Goal: Task Accomplishment & Management: Manage account settings

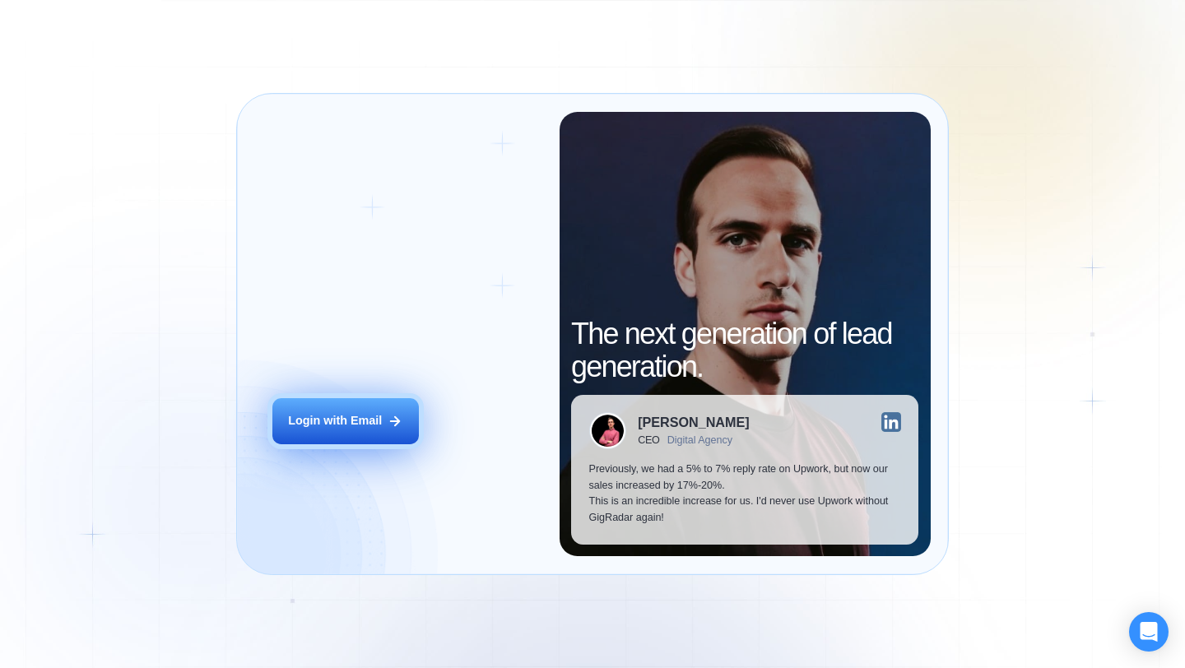
click at [376, 402] on button "Login with Email" at bounding box center [345, 421] width 146 height 46
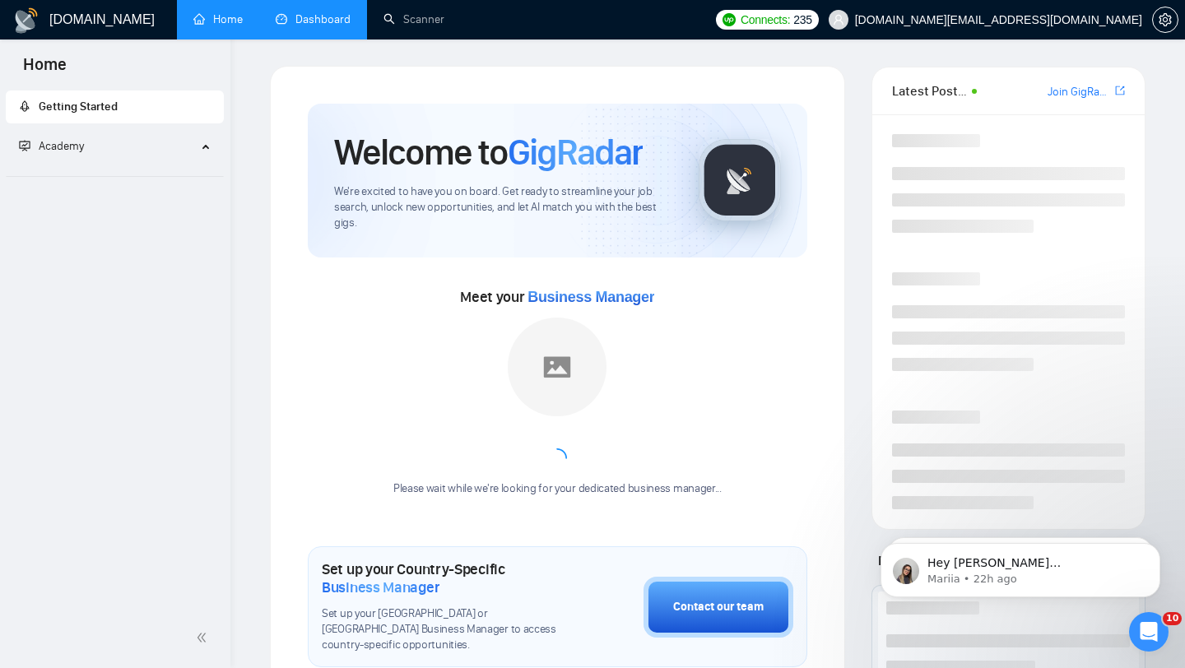
click at [305, 26] on link "Dashboard" at bounding box center [313, 19] width 75 height 14
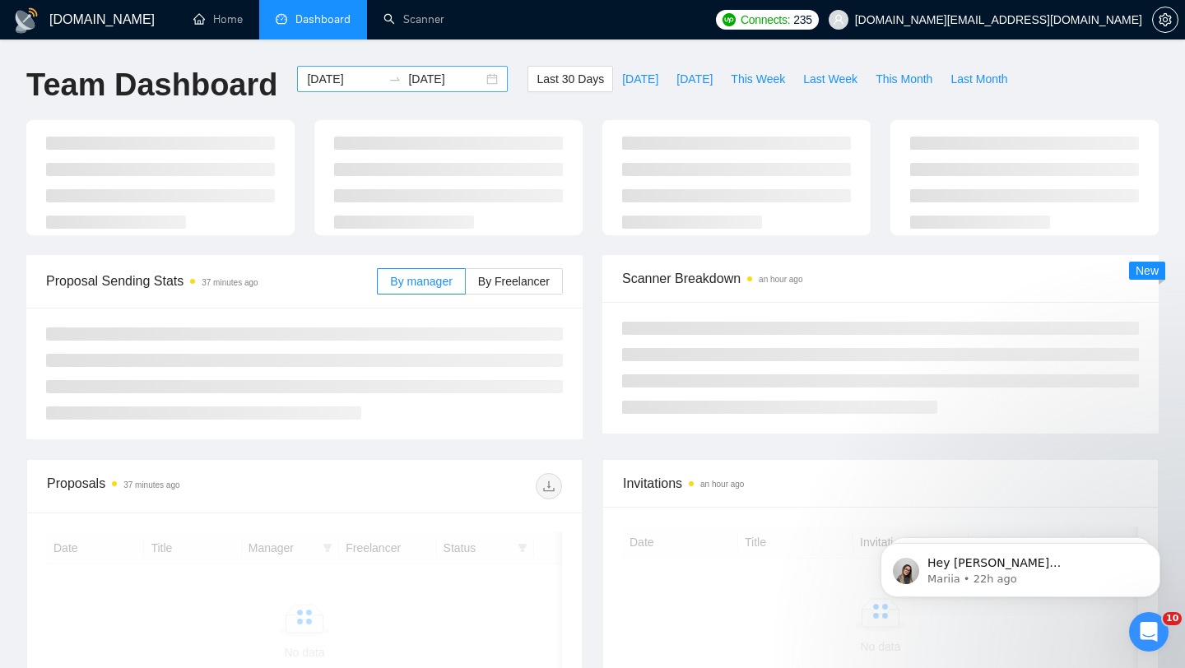
click at [382, 79] on div at bounding box center [395, 78] width 26 height 13
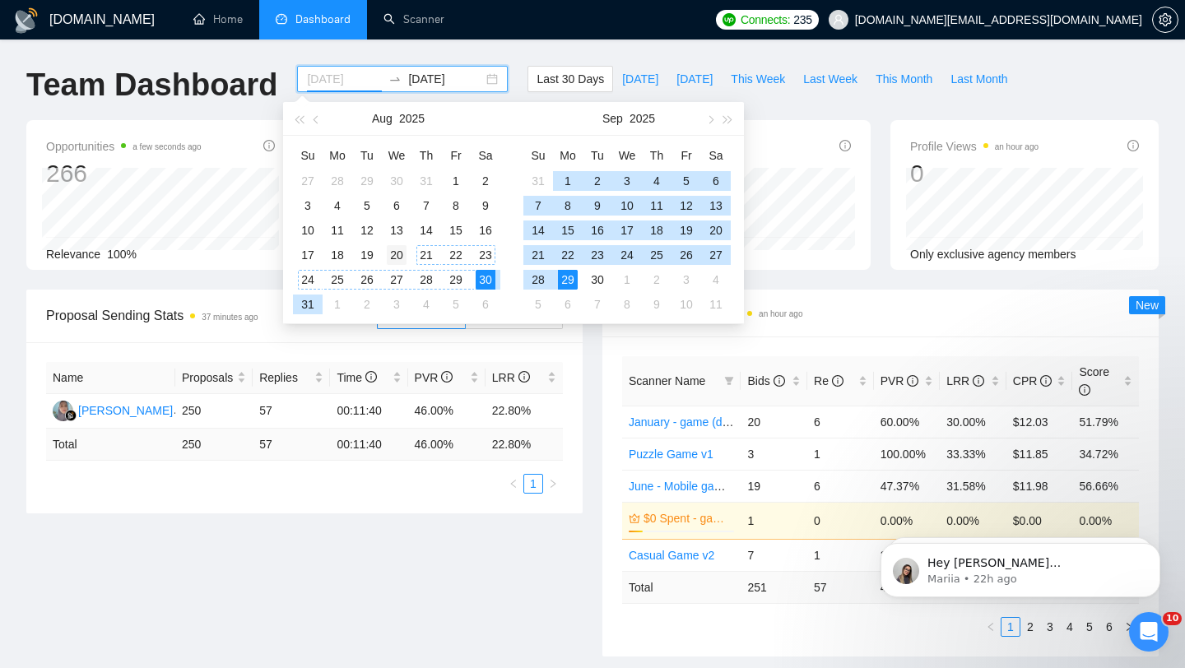
type input "[DATE]"
click at [399, 256] on div "20" at bounding box center [397, 255] width 20 height 20
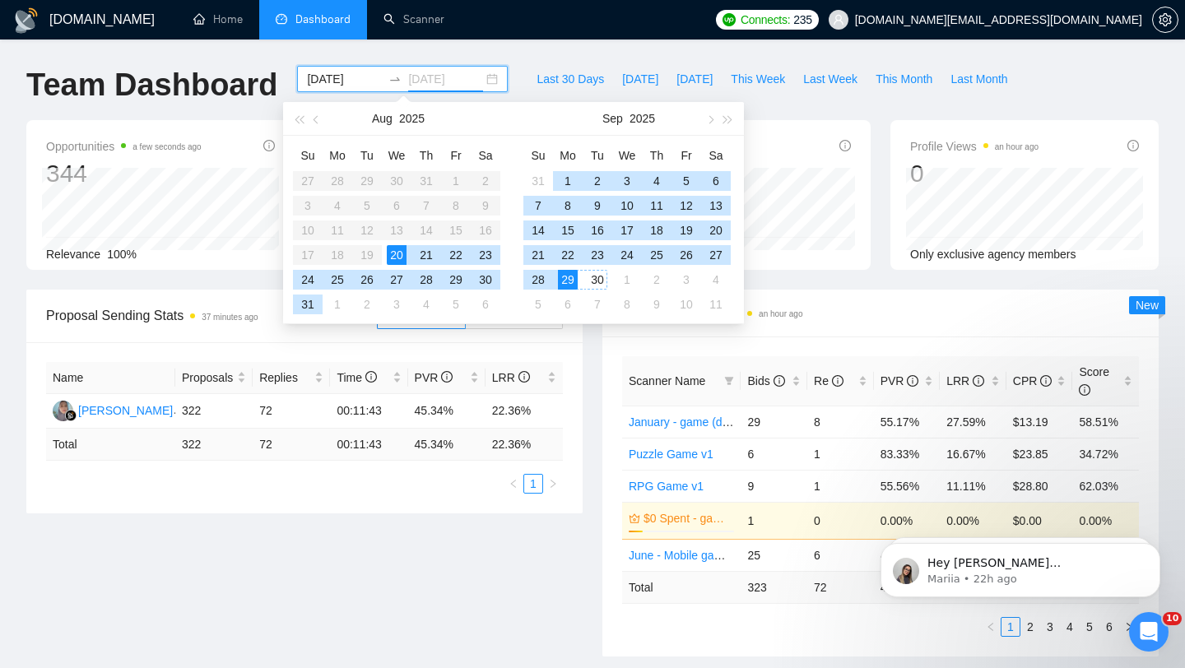
type input "[DATE]"
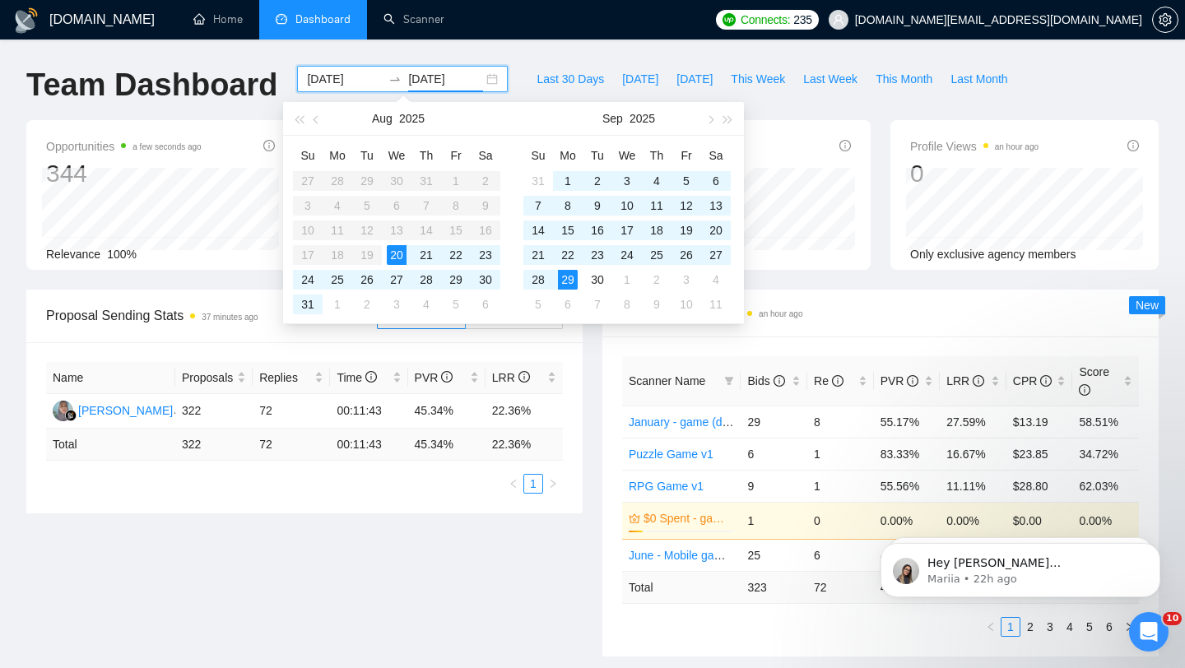
click at [592, 353] on div "Proposal Sending Stats 37 minutes ago By manager By Freelancer Name Proposals R…" at bounding box center [304, 402] width 576 height 224
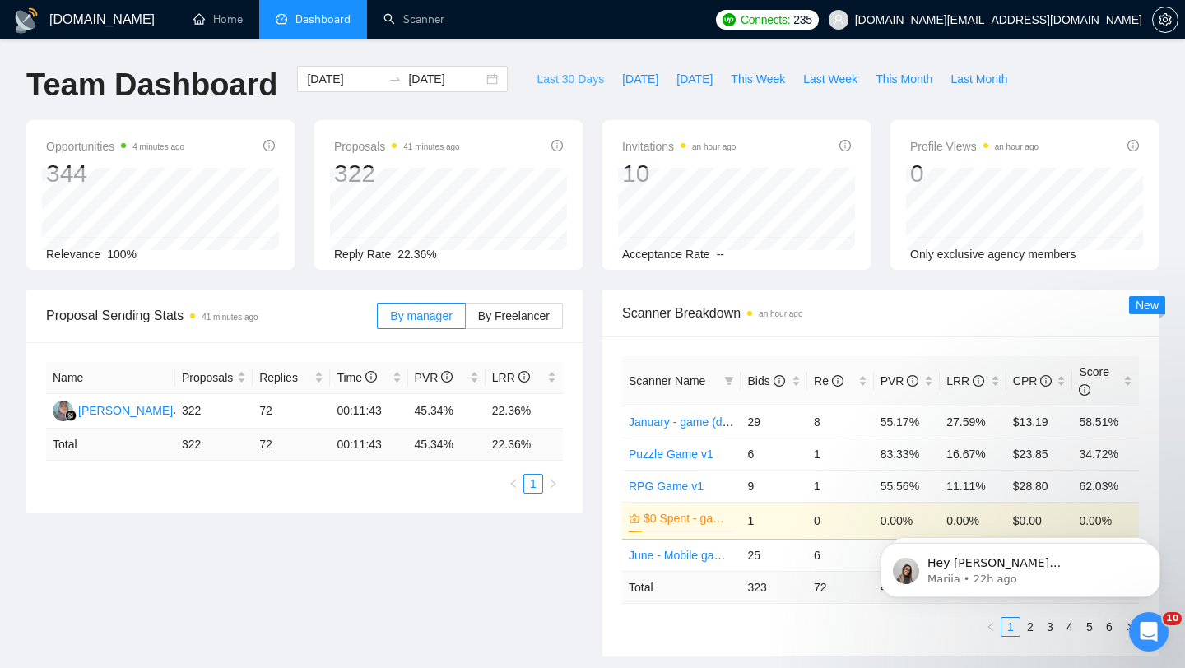
click at [575, 81] on span "Last 30 Days" at bounding box center [569, 79] width 67 height 18
type input "[DATE]"
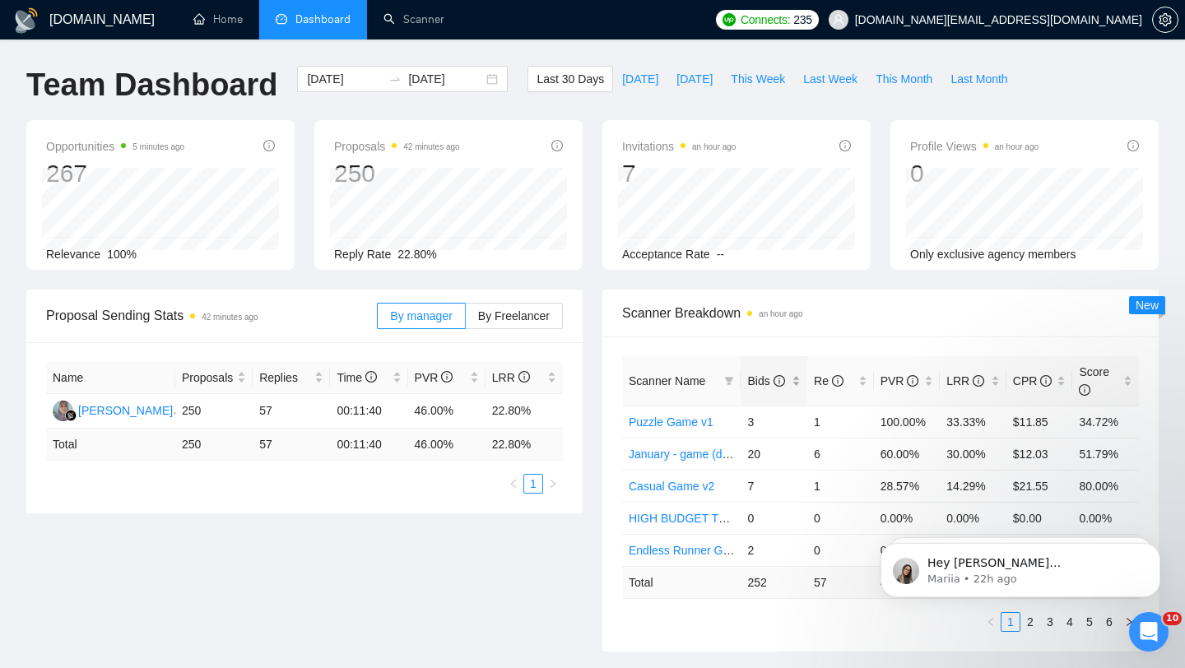
click at [796, 384] on div "Bids" at bounding box center [773, 381] width 53 height 18
